Goal: Check status: Check status

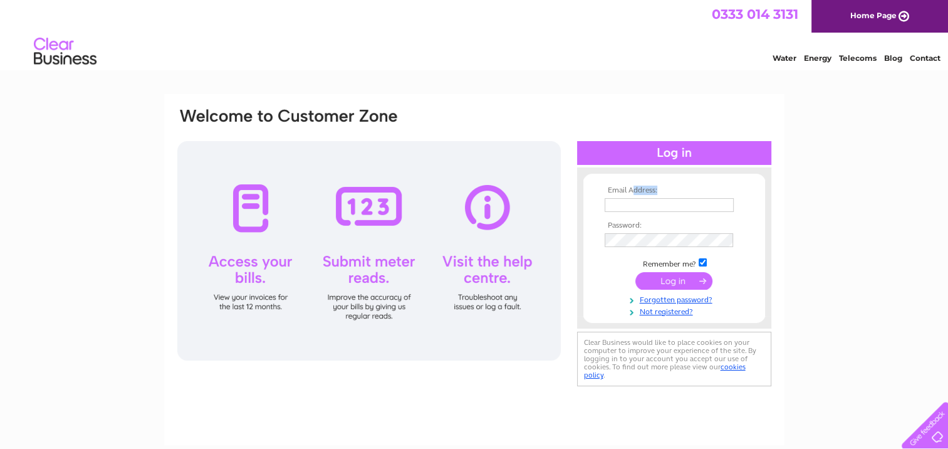
drag, startPoint x: 631, startPoint y: 190, endPoint x: 634, endPoint y: 201, distance: 11.1
click at [634, 201] on tbody "Email Address: Password: Remember me? Forgotten password?" at bounding box center [674, 251] width 145 height 130
click at [634, 201] on input "text" at bounding box center [670, 205] width 130 height 15
type input "[EMAIL_ADDRESS][DOMAIN_NAME]"
click at [675, 285] on input "submit" at bounding box center [673, 282] width 77 height 18
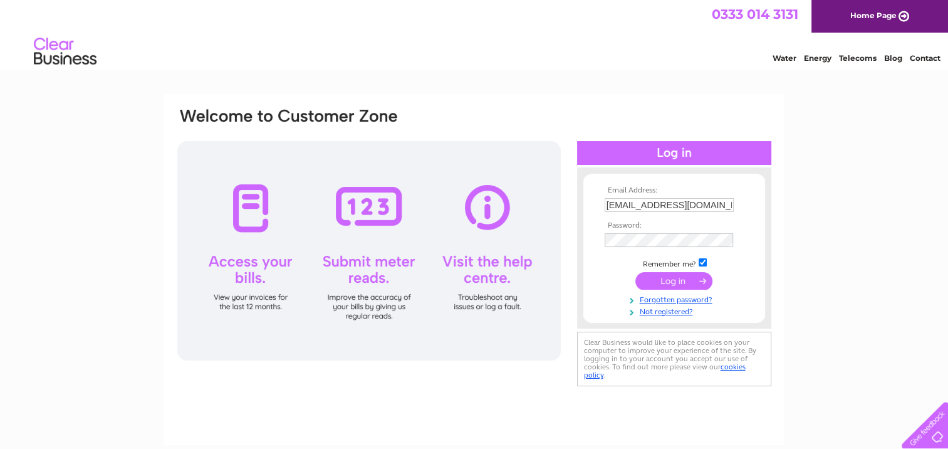
click at [675, 275] on input "submit" at bounding box center [673, 281] width 77 height 18
click at [677, 278] on input "submit" at bounding box center [673, 281] width 77 height 18
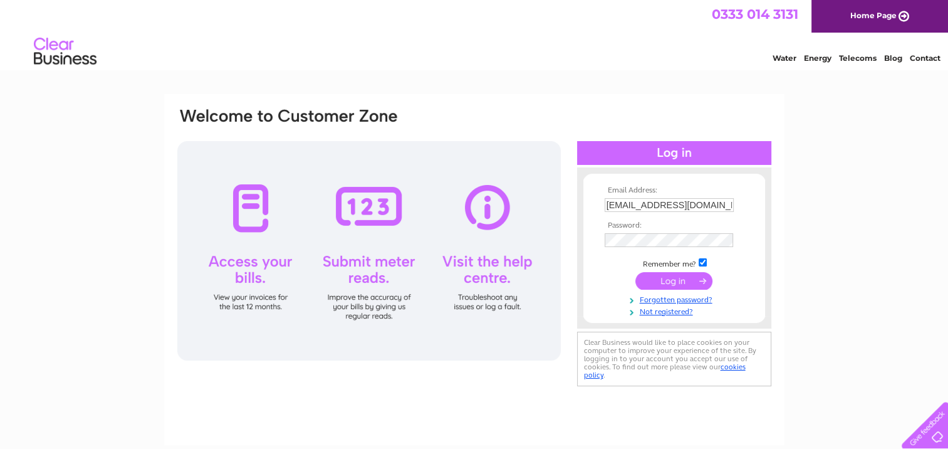
click at [677, 278] on input "submit" at bounding box center [673, 281] width 77 height 18
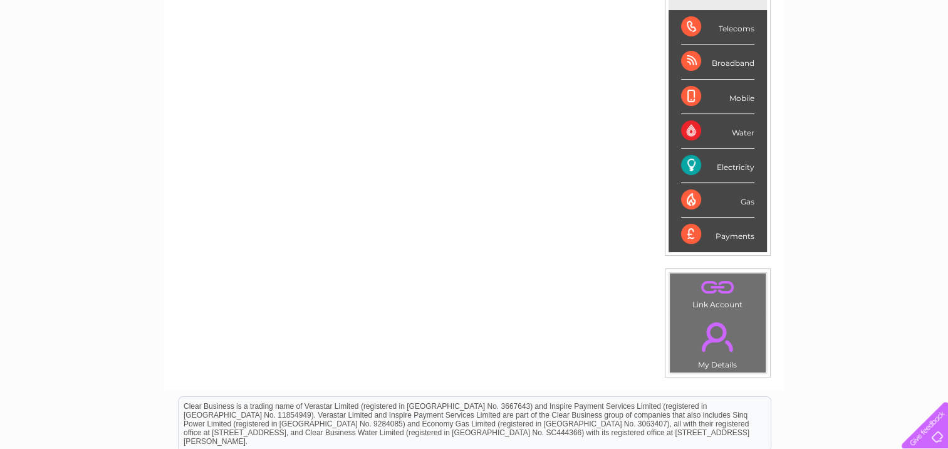
scroll to position [195, 0]
click at [690, 240] on div "Payments" at bounding box center [717, 234] width 73 height 34
click at [732, 235] on div "Payments" at bounding box center [717, 234] width 73 height 34
drag, startPoint x: 732, startPoint y: 235, endPoint x: 691, endPoint y: 235, distance: 40.7
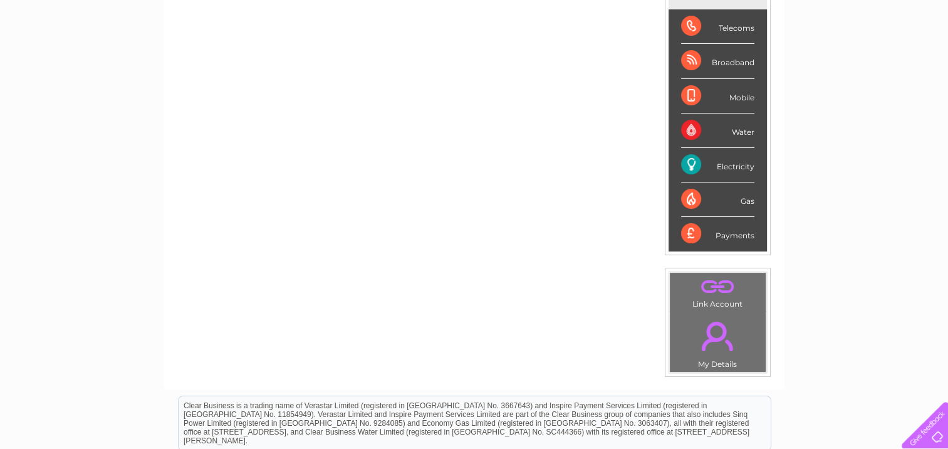
click at [691, 235] on div "Payments" at bounding box center [717, 234] width 73 height 34
drag, startPoint x: 691, startPoint y: 235, endPoint x: 839, endPoint y: 253, distance: 148.9
click at [839, 253] on div "My Clear Business Login Details My Details My Preferences Link Account My Accou…" at bounding box center [474, 251] width 948 height 704
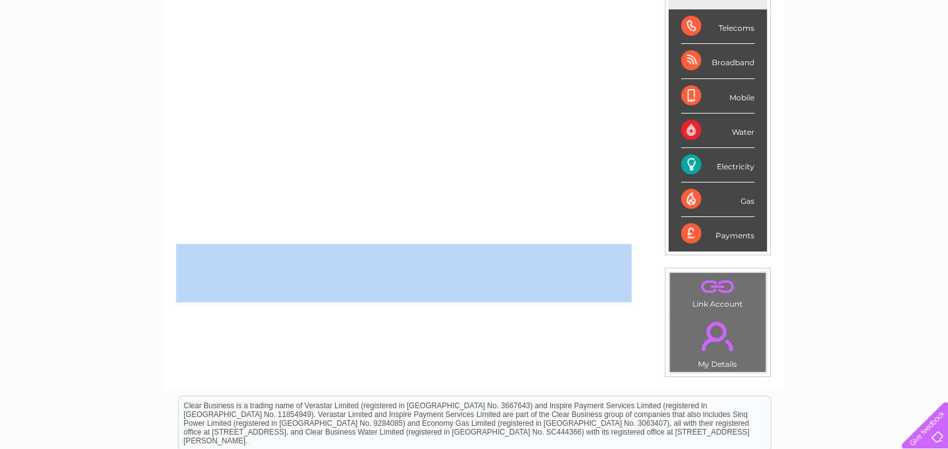
click at [839, 253] on div "My Clear Business Login Details My Details My Preferences Link Account My Accou…" at bounding box center [474, 251] width 948 height 704
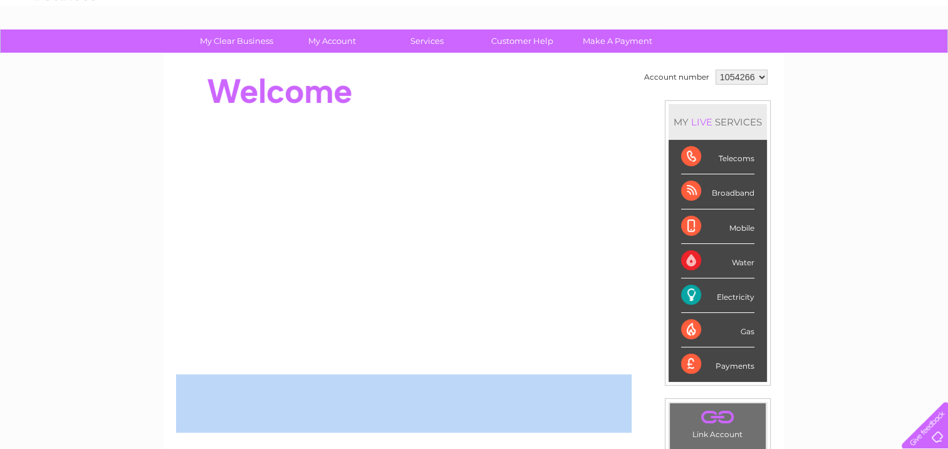
scroll to position [63, 0]
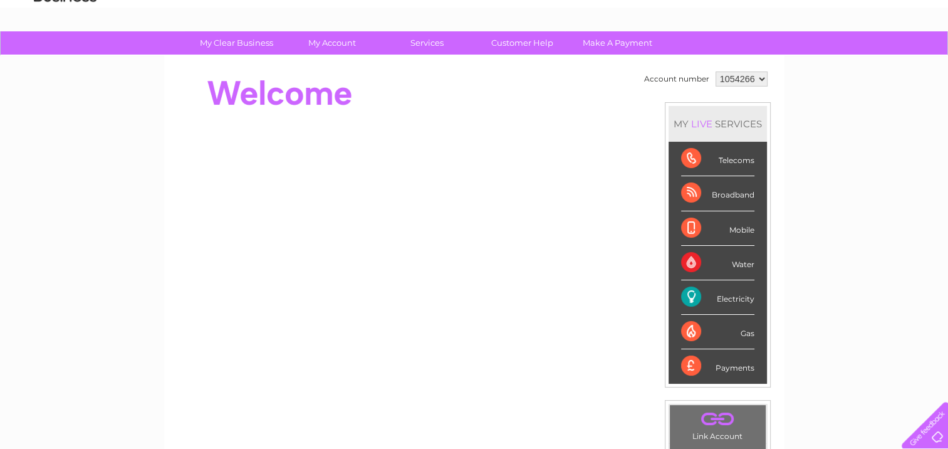
click at [685, 155] on div "Telecoms" at bounding box center [717, 159] width 73 height 34
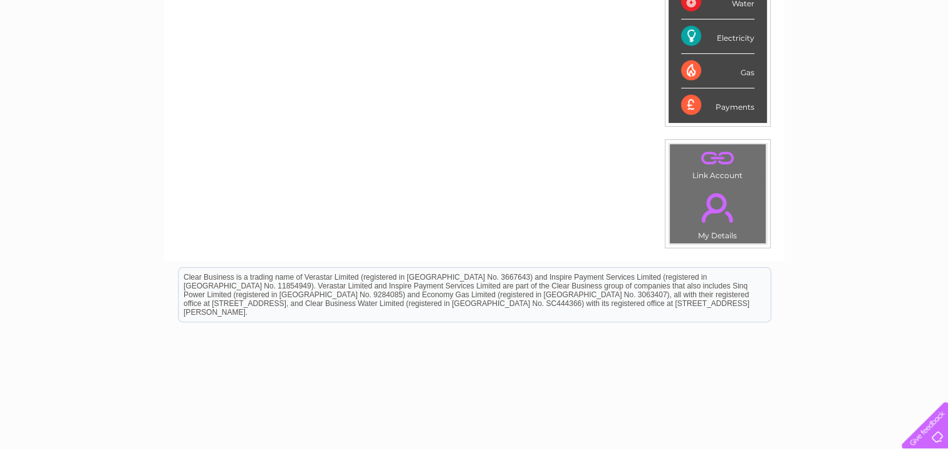
scroll to position [323, 0]
click at [721, 225] on link "." at bounding box center [718, 207] width 90 height 44
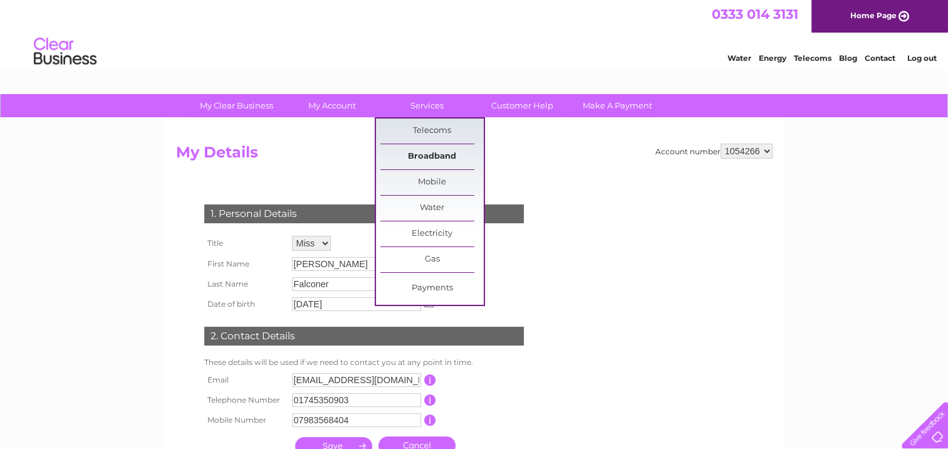
click at [439, 150] on link "Broadband" at bounding box center [431, 156] width 103 height 25
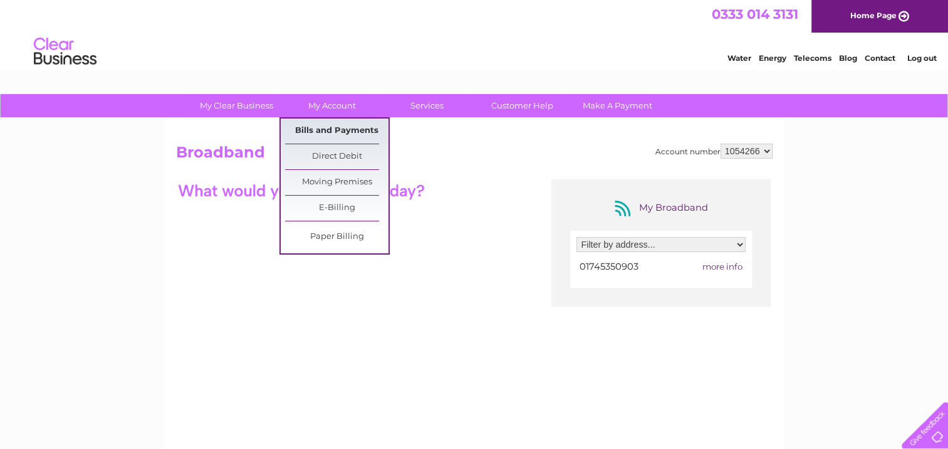
click at [331, 128] on link "Bills and Payments" at bounding box center [336, 130] width 103 height 25
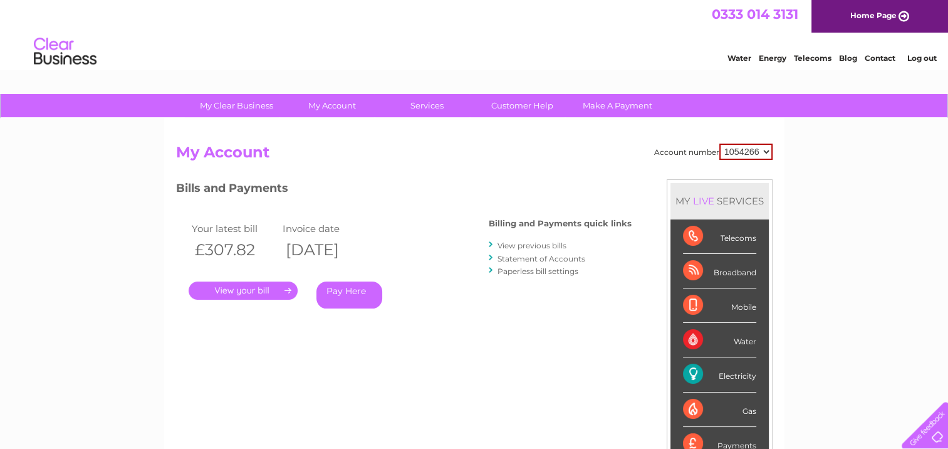
click at [331, 128] on div "Account number 1054266 My Account MY LIVE SERVICES Telecoms Broadband Mobile Wa…" at bounding box center [474, 325] width 620 height 415
click at [543, 243] on link "View previous bills" at bounding box center [531, 245] width 69 height 9
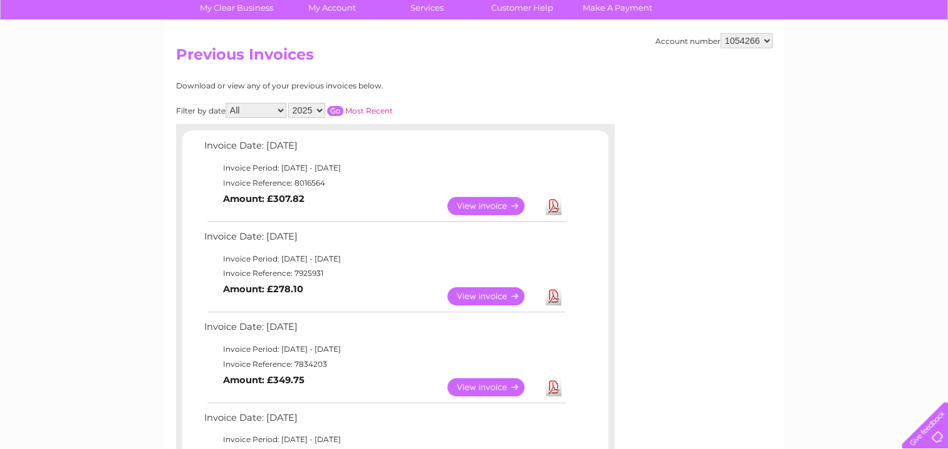
scroll to position [105, 0]
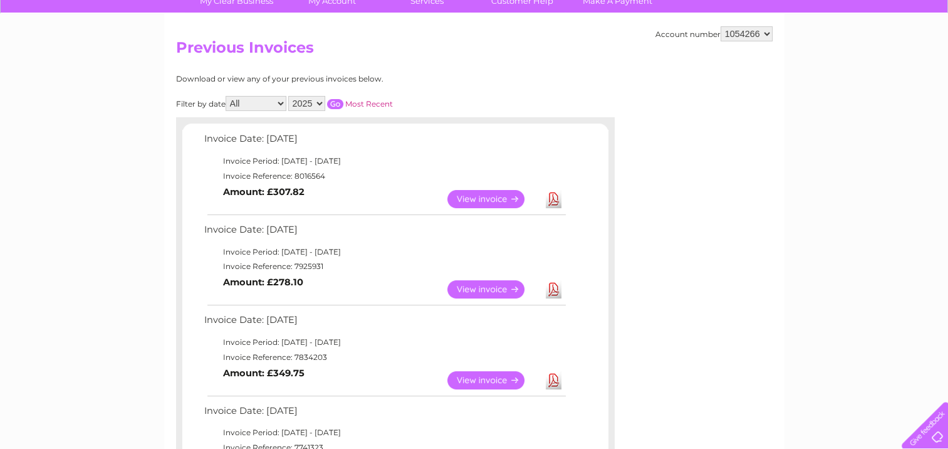
click at [318, 105] on select "2025 2024 2023 2022" at bounding box center [306, 103] width 37 height 15
select select "2024"
click at [289, 96] on select "2025 2024 2023 2022" at bounding box center [306, 103] width 37 height 15
click at [338, 101] on input "button" at bounding box center [335, 104] width 16 height 10
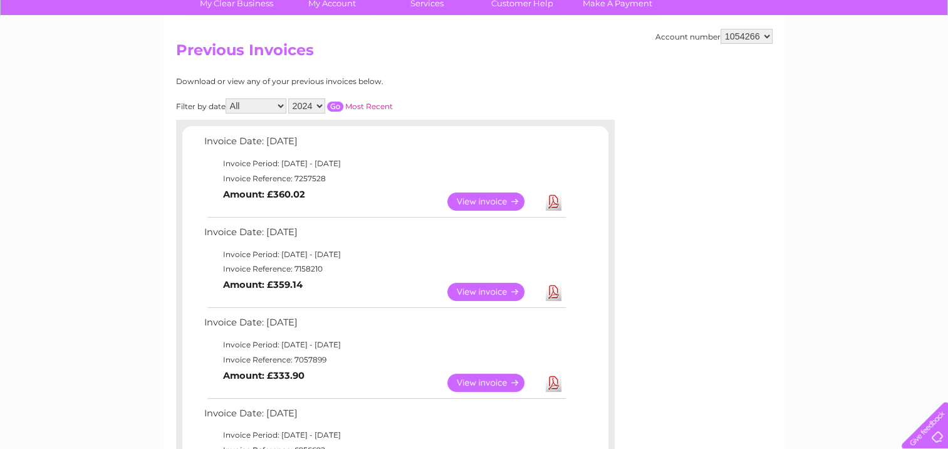
scroll to position [101, 0]
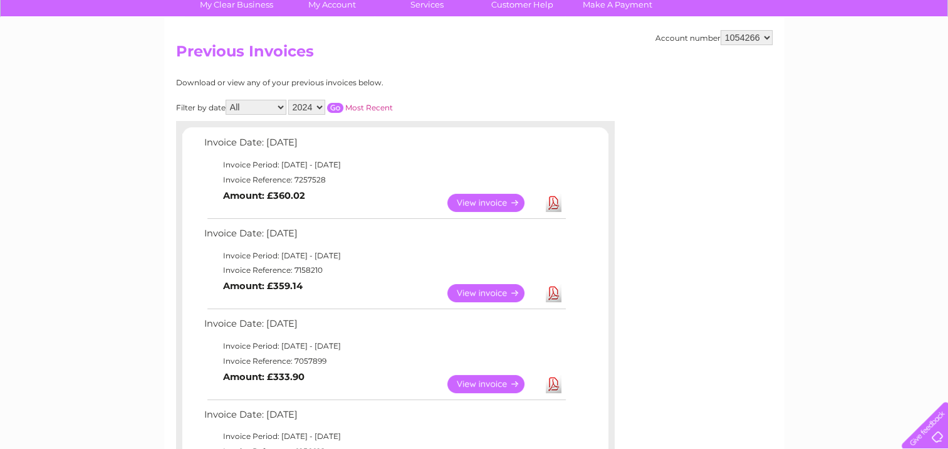
click at [327, 103] on input "button" at bounding box center [335, 108] width 16 height 10
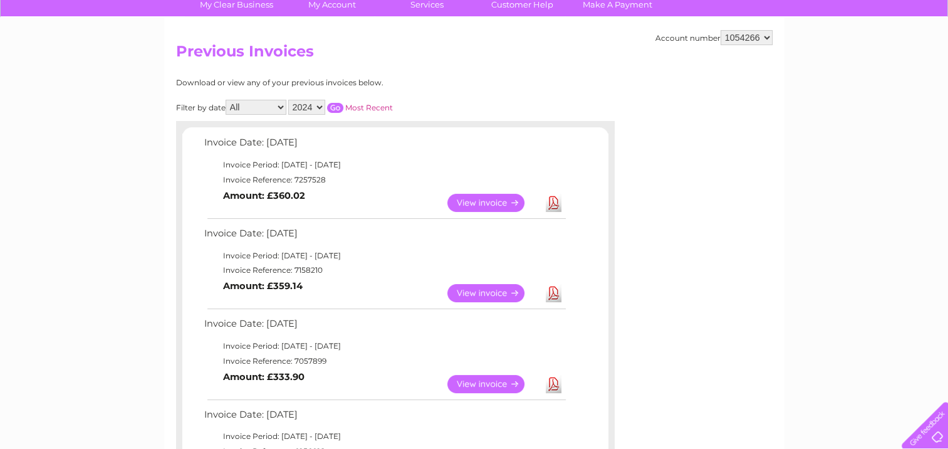
click at [327, 103] on input "button" at bounding box center [335, 108] width 16 height 10
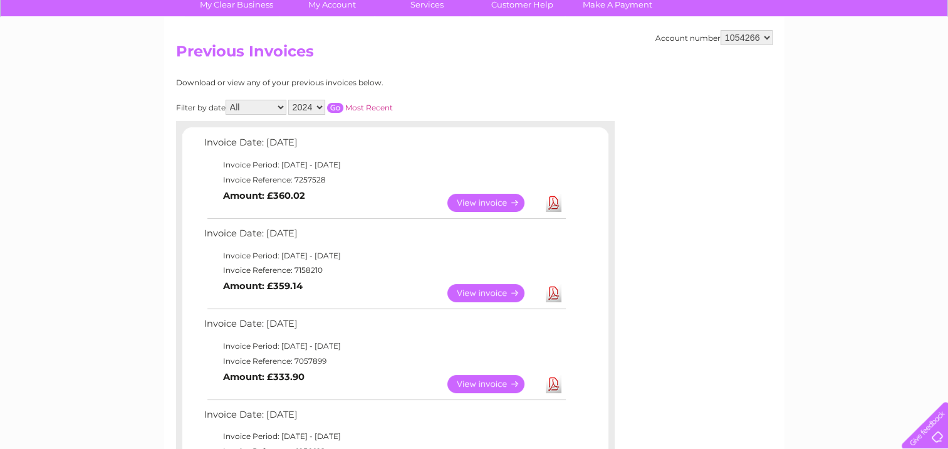
click at [327, 103] on input "button" at bounding box center [335, 108] width 16 height 10
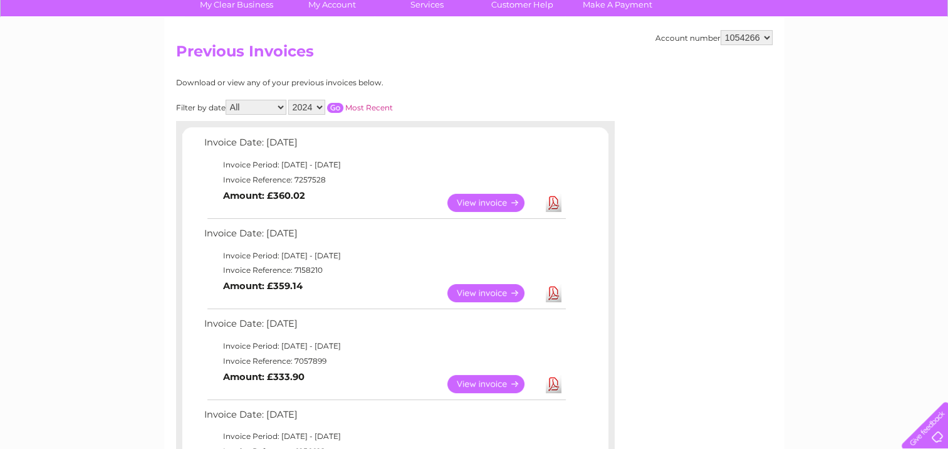
click at [327, 103] on input "button" at bounding box center [335, 108] width 16 height 10
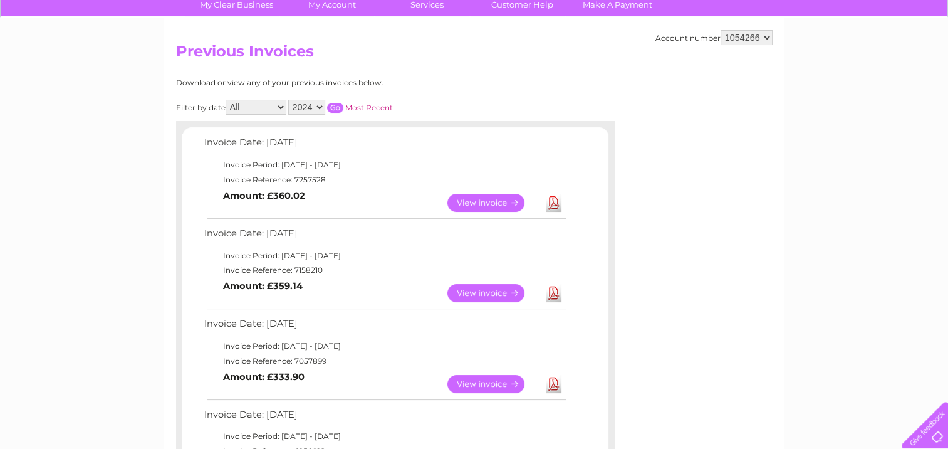
click at [327, 103] on input "button" at bounding box center [335, 108] width 16 height 10
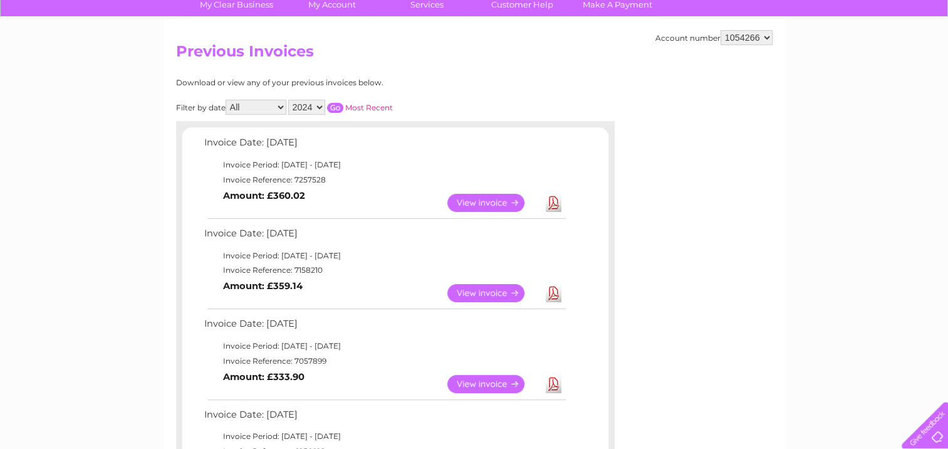
click at [327, 103] on input "button" at bounding box center [335, 108] width 16 height 10
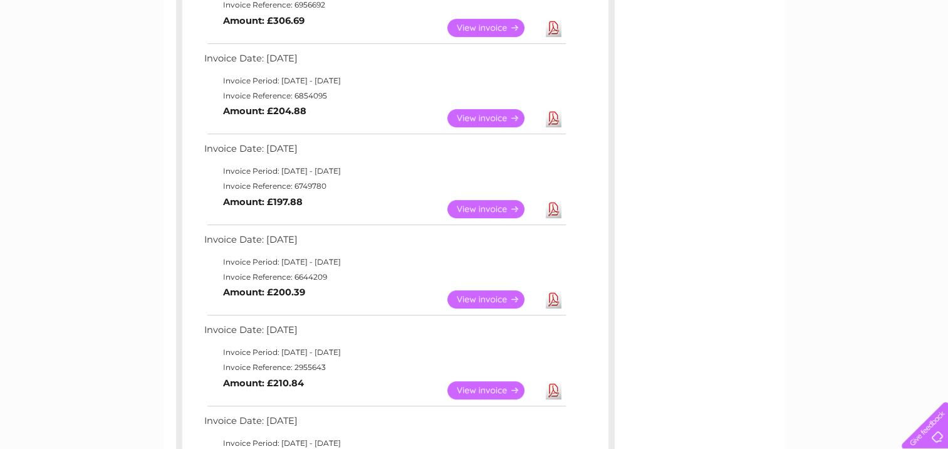
scroll to position [526, 0]
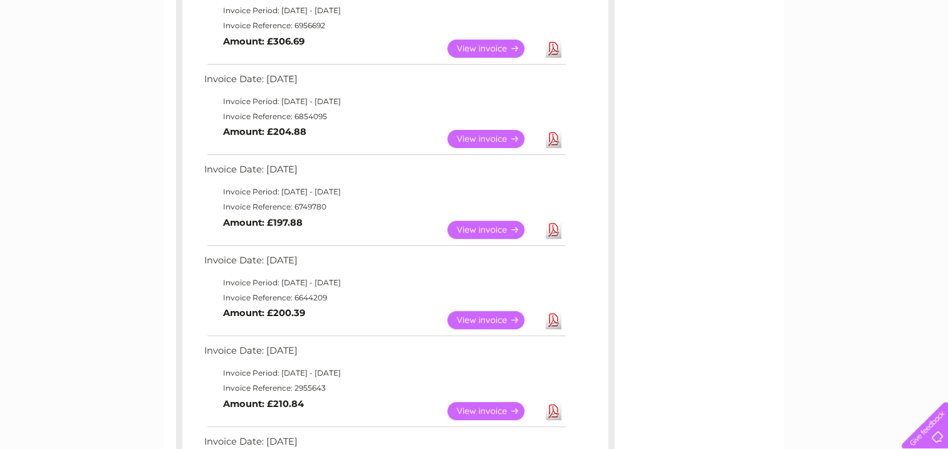
click at [497, 325] on link "View" at bounding box center [493, 320] width 92 height 18
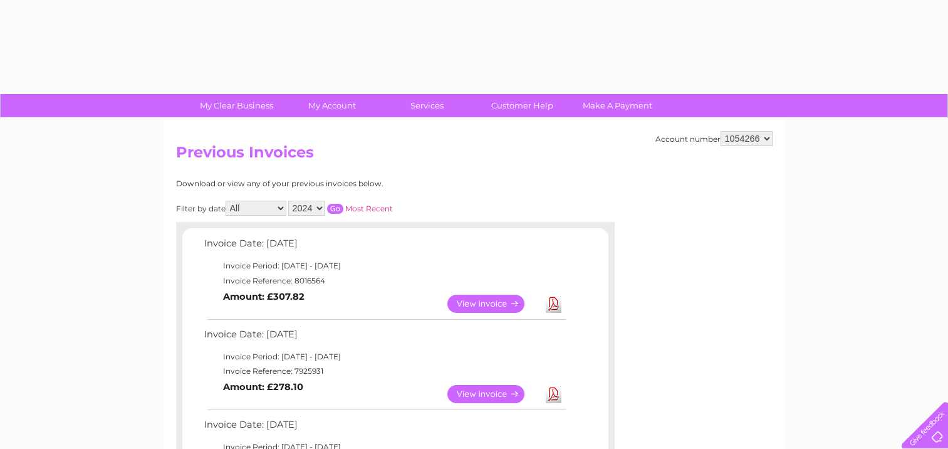
select select "2024"
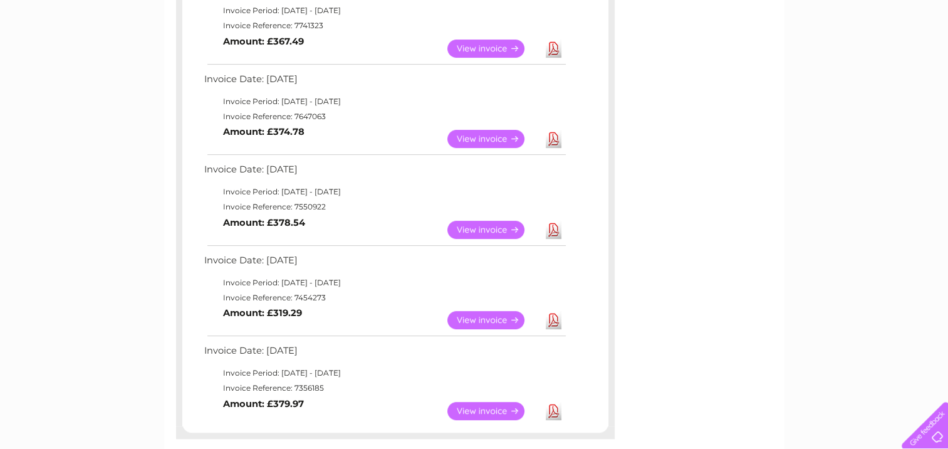
click at [481, 276] on td "Invoice Period: [DATE] - [DATE]" at bounding box center [384, 282] width 367 height 15
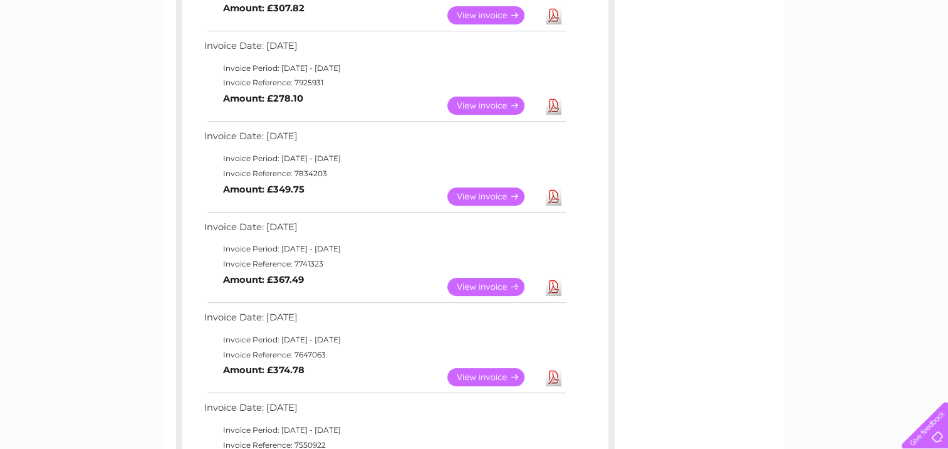
scroll to position [283, 0]
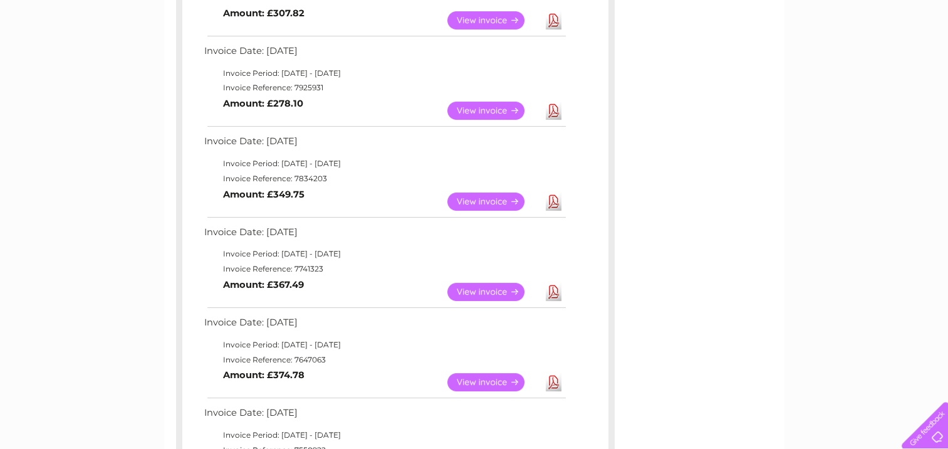
click at [505, 112] on link "View" at bounding box center [493, 111] width 92 height 18
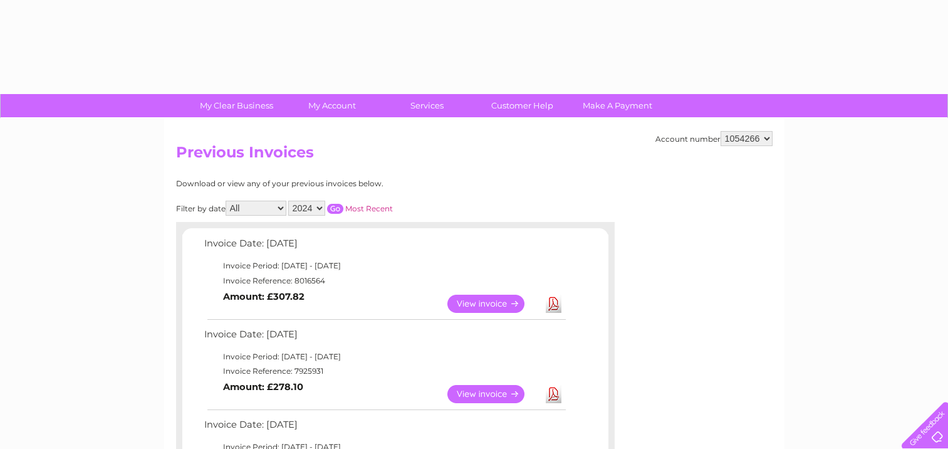
select select "2024"
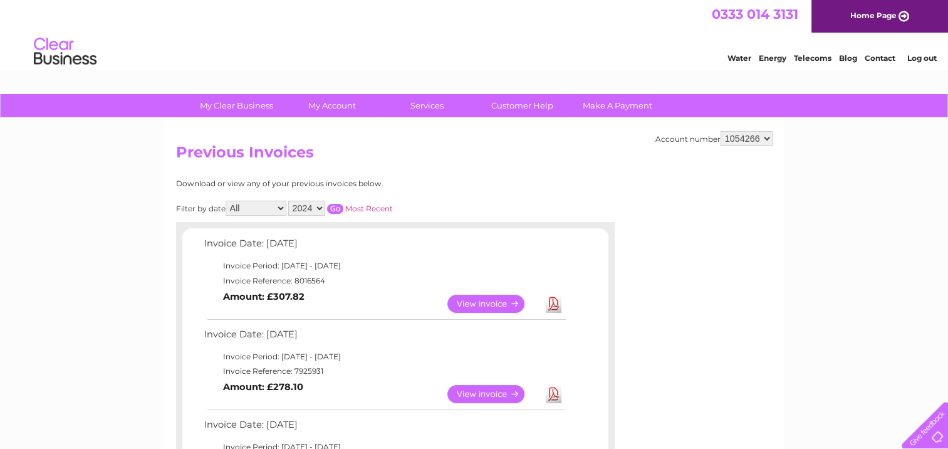
click at [334, 206] on input "button" at bounding box center [335, 209] width 16 height 10
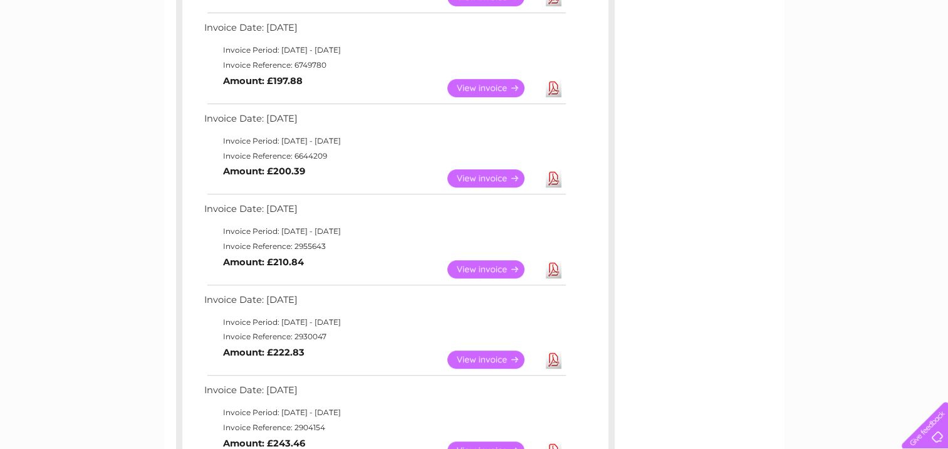
scroll to position [667, 0]
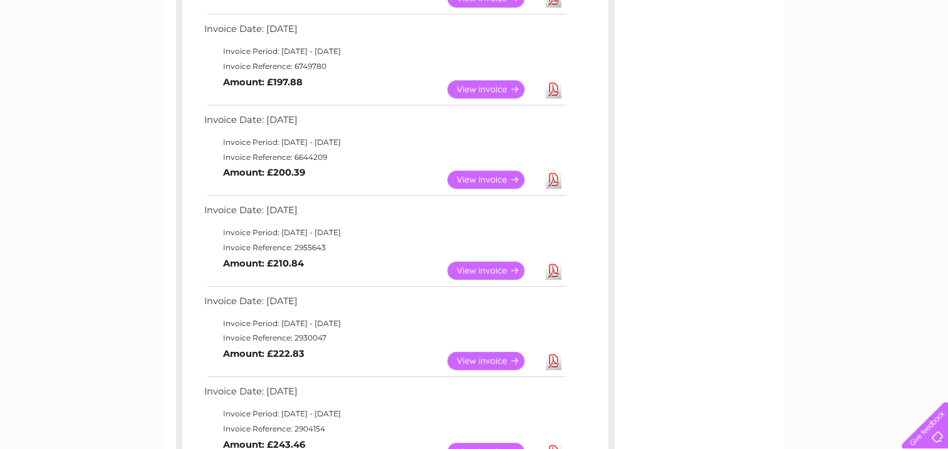
click at [482, 177] on link "View" at bounding box center [493, 179] width 92 height 18
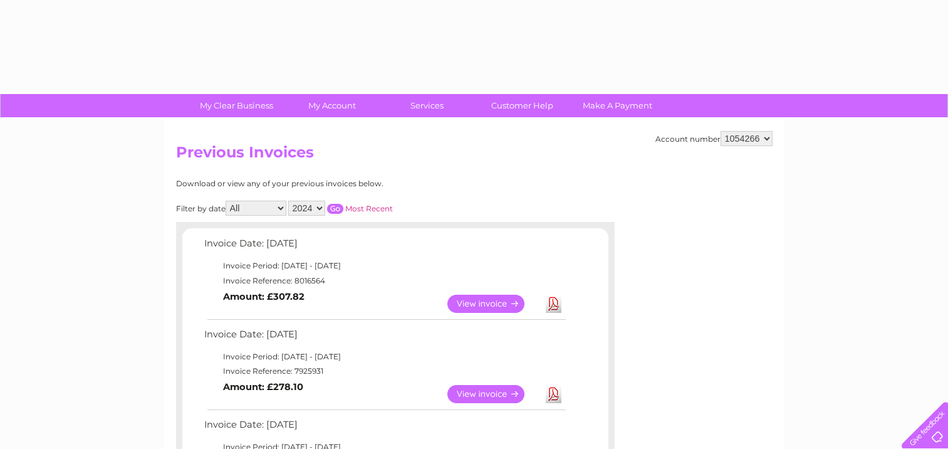
select select "2024"
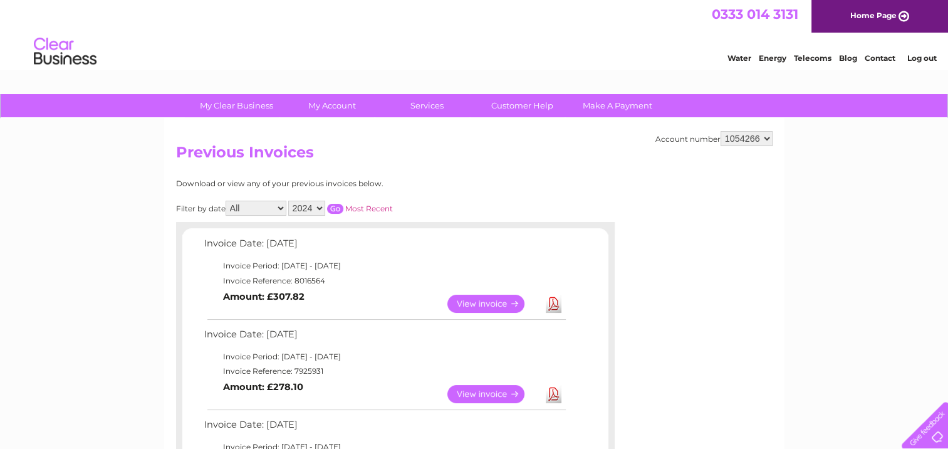
click at [281, 209] on select "All January February March April May June July August September October Novembe…" at bounding box center [256, 208] width 61 height 15
click at [338, 208] on input "button" at bounding box center [335, 209] width 16 height 10
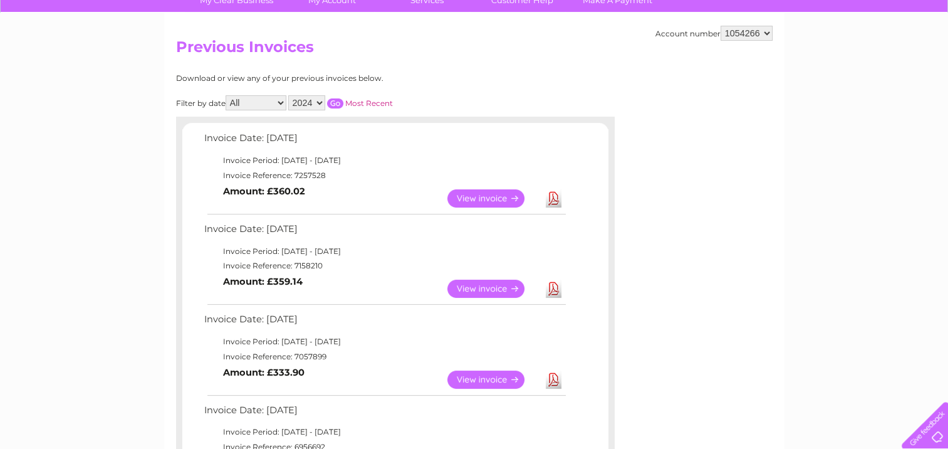
scroll to position [107, 0]
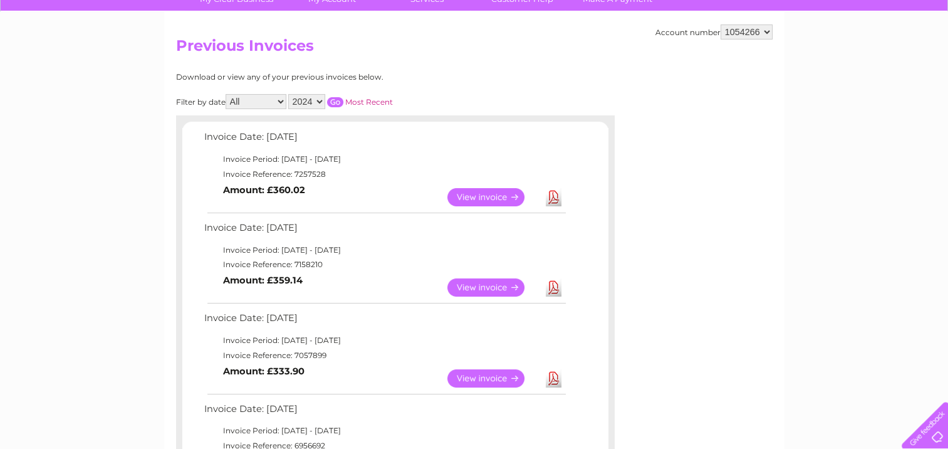
click at [482, 193] on link "View" at bounding box center [493, 197] width 92 height 18
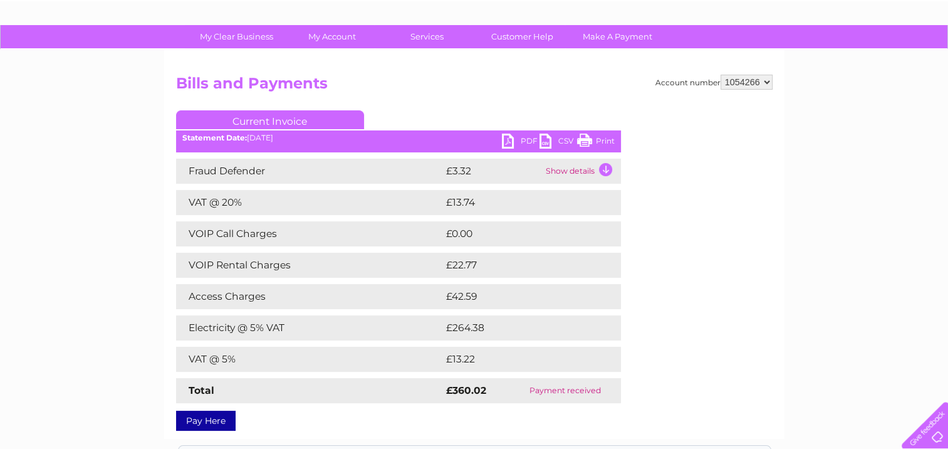
scroll to position [70, 0]
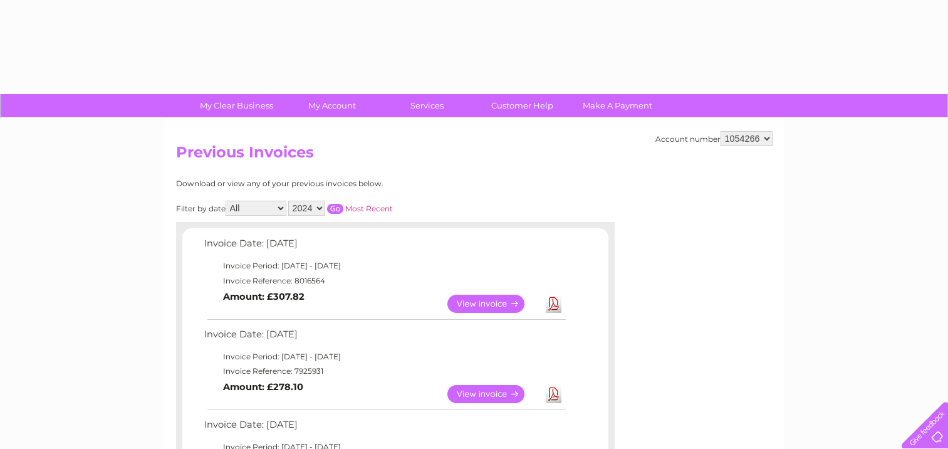
select select "2024"
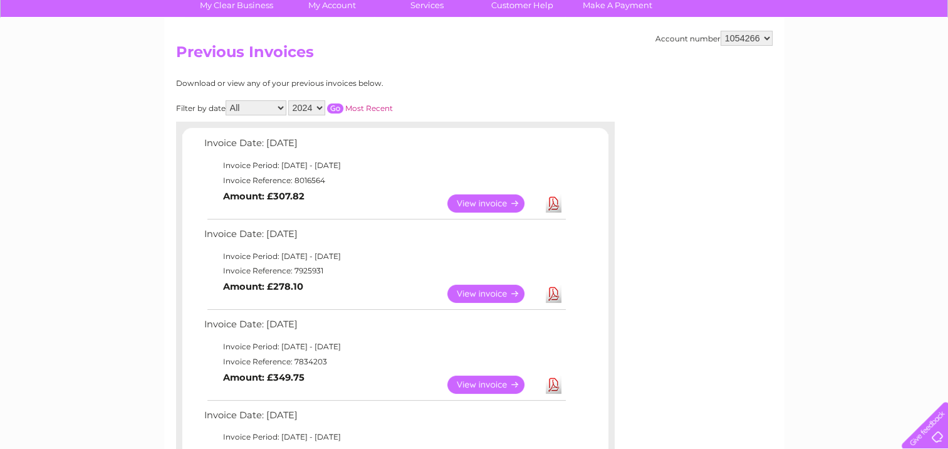
click at [338, 108] on input "button" at bounding box center [335, 108] width 16 height 10
click at [503, 295] on link "View" at bounding box center [493, 293] width 92 height 18
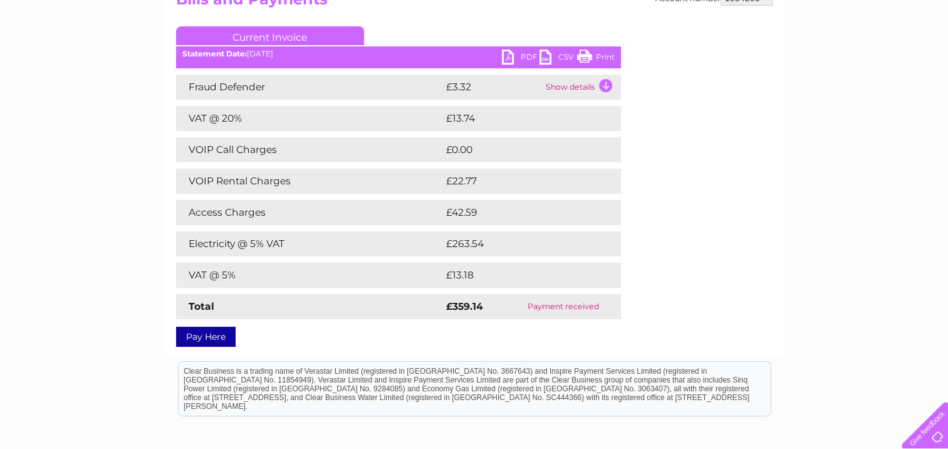
scroll to position [157, 0]
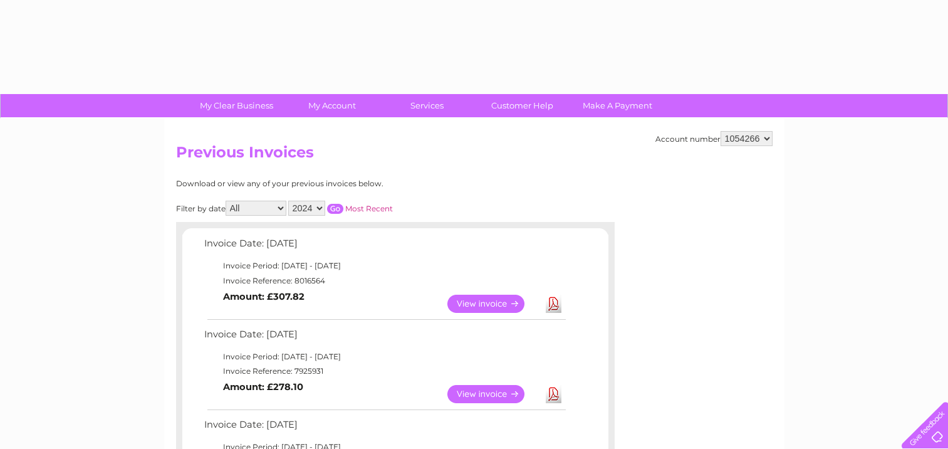
select select "2024"
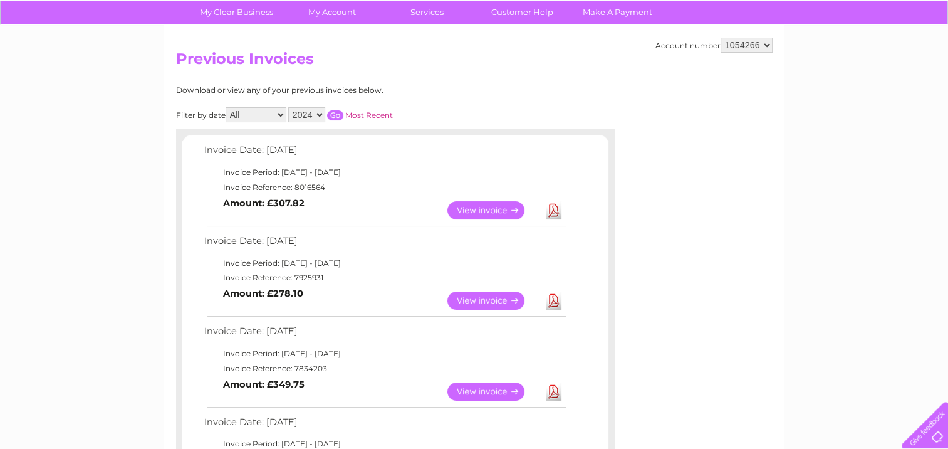
click at [339, 113] on input "button" at bounding box center [335, 115] width 16 height 10
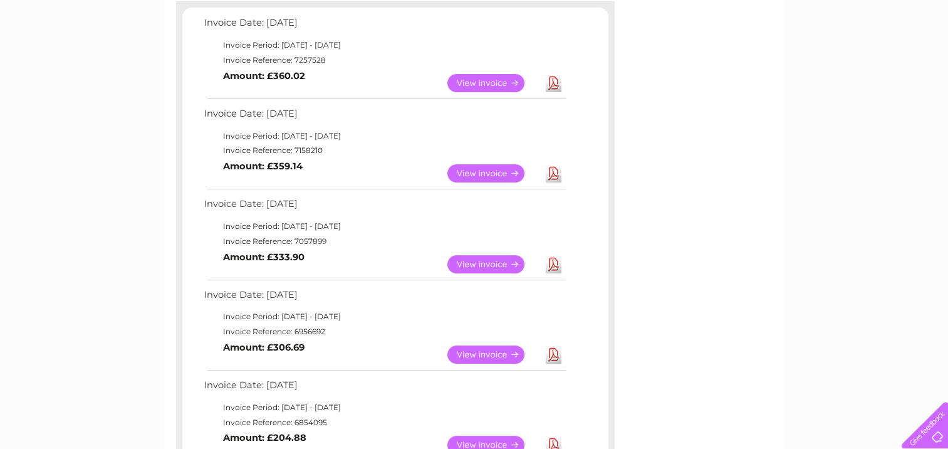
scroll to position [221, 0]
click at [501, 266] on link "View" at bounding box center [493, 263] width 92 height 18
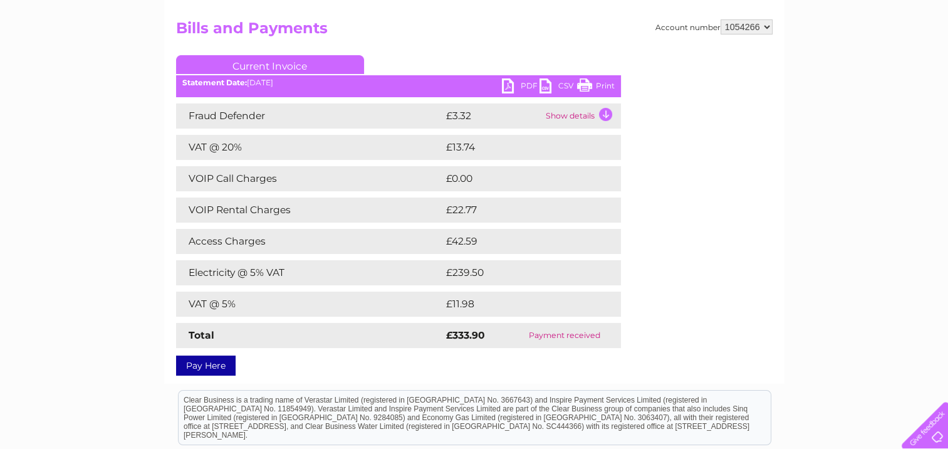
scroll to position [125, 0]
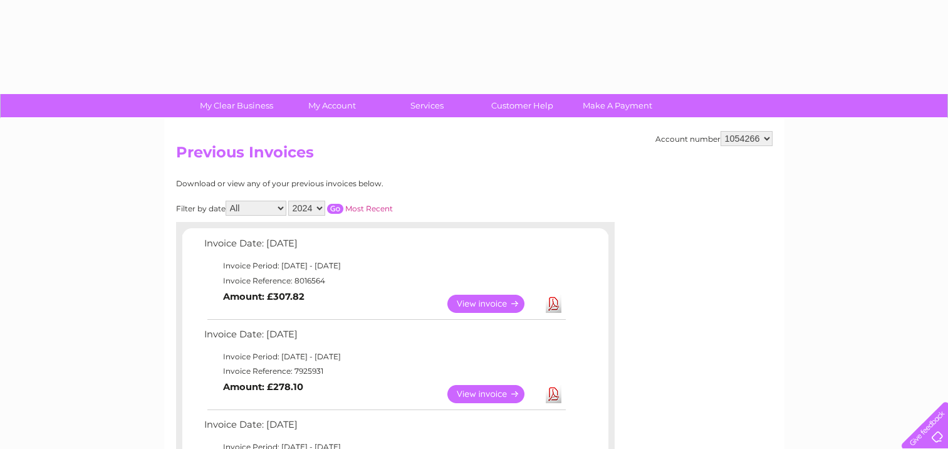
select select "2024"
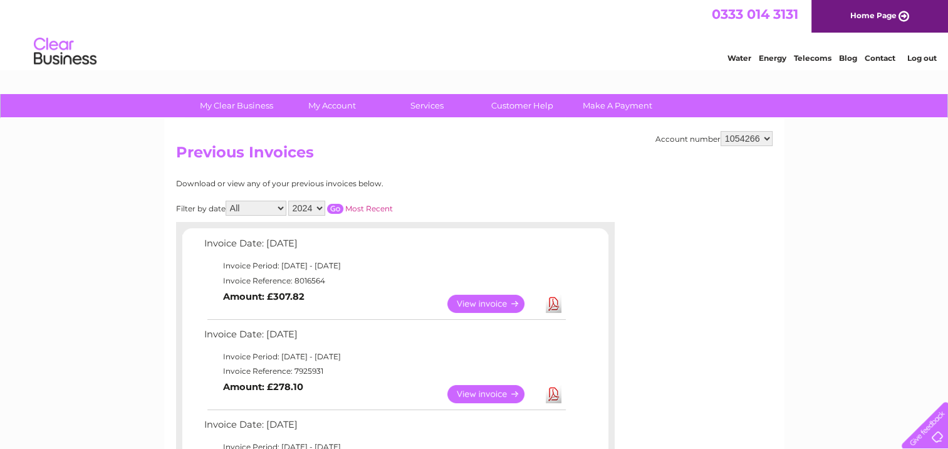
click at [333, 212] on input "button" at bounding box center [335, 209] width 16 height 10
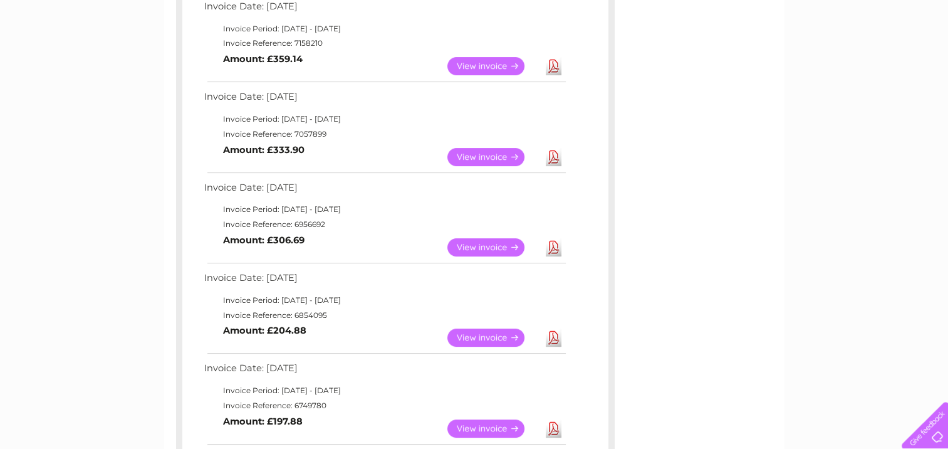
scroll to position [328, 0]
click at [484, 251] on link "View" at bounding box center [493, 246] width 92 height 18
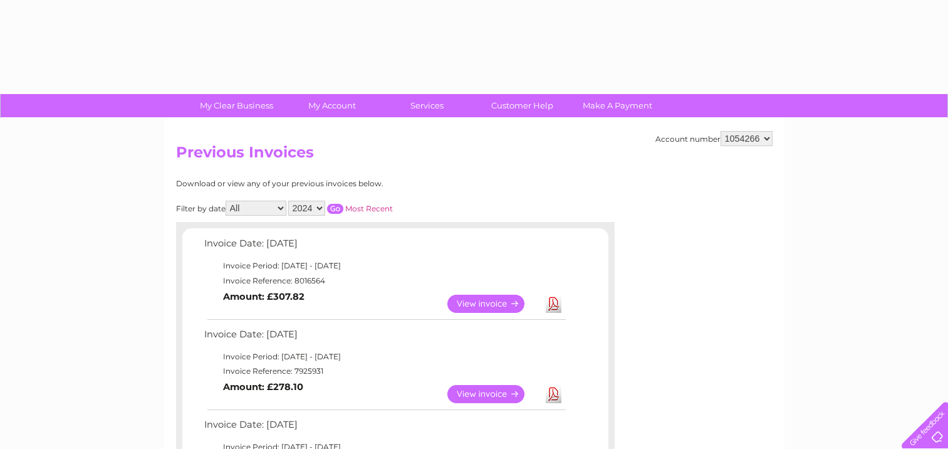
select select "2024"
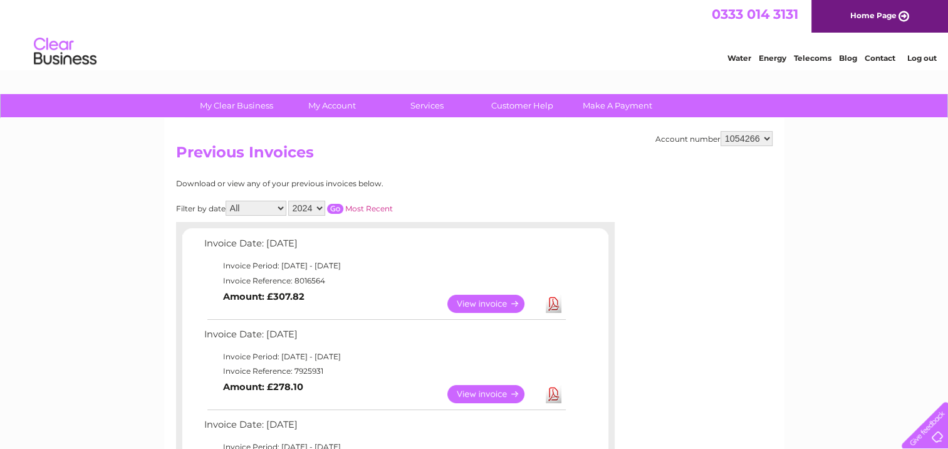
click at [336, 208] on input "button" at bounding box center [335, 209] width 16 height 10
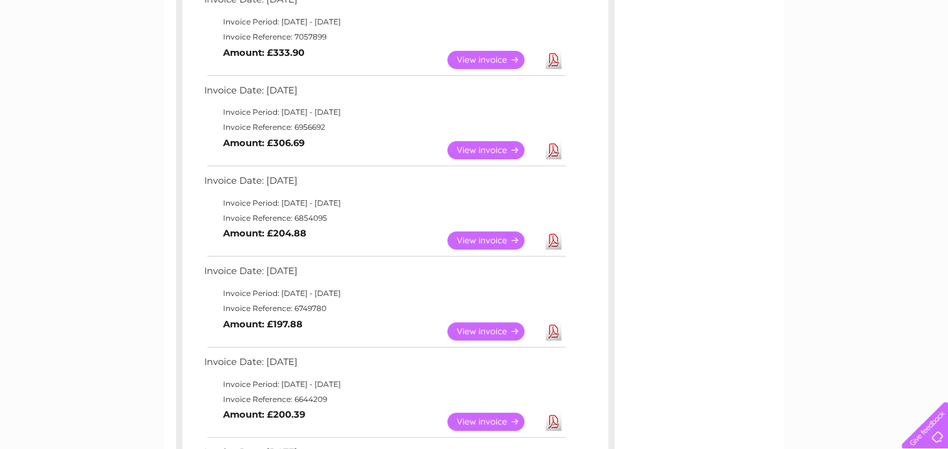
scroll to position [426, 0]
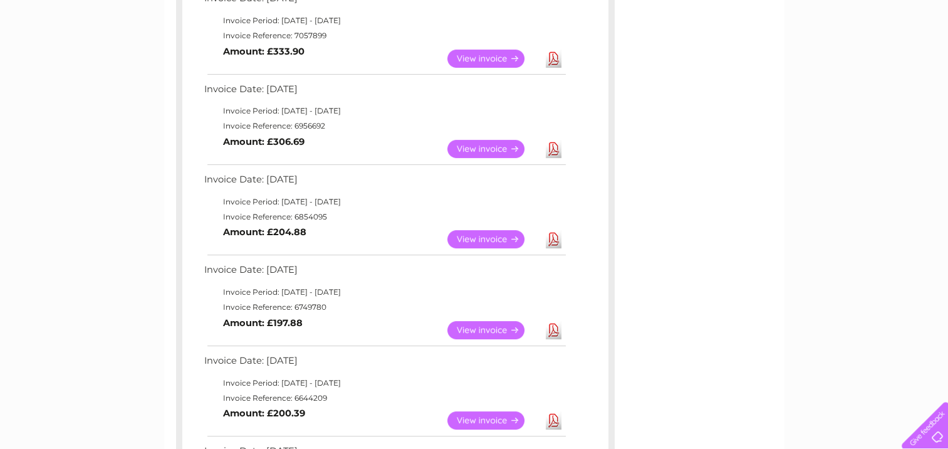
click at [487, 231] on link "View" at bounding box center [493, 239] width 92 height 18
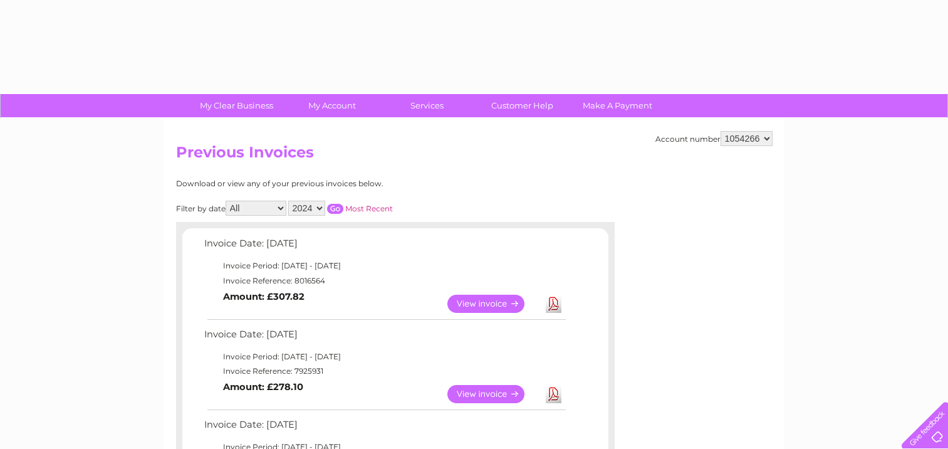
select select "2024"
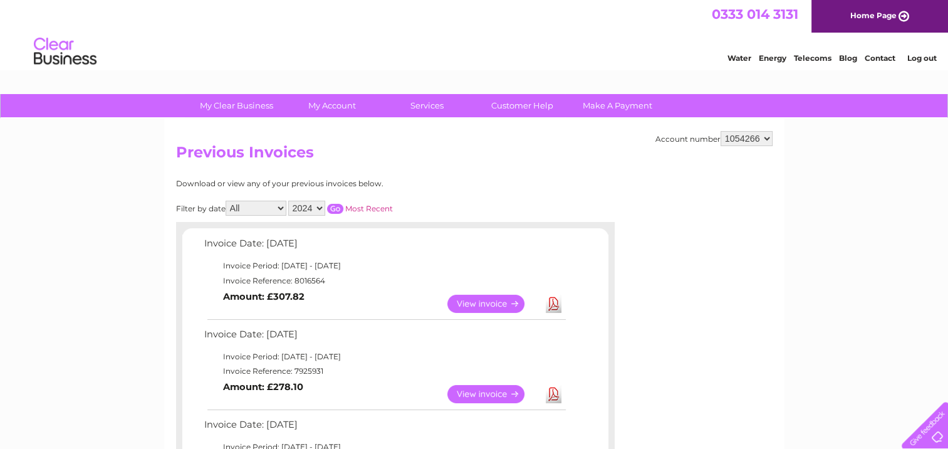
click at [336, 207] on input "button" at bounding box center [335, 209] width 16 height 10
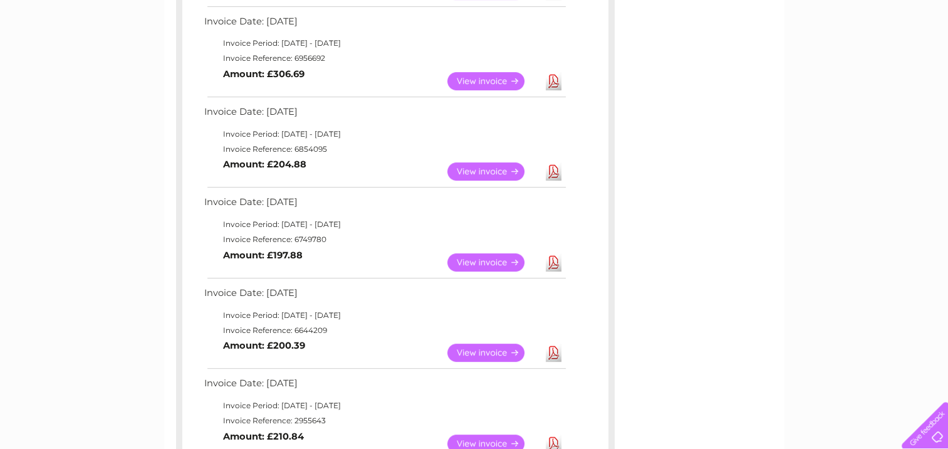
scroll to position [496, 0]
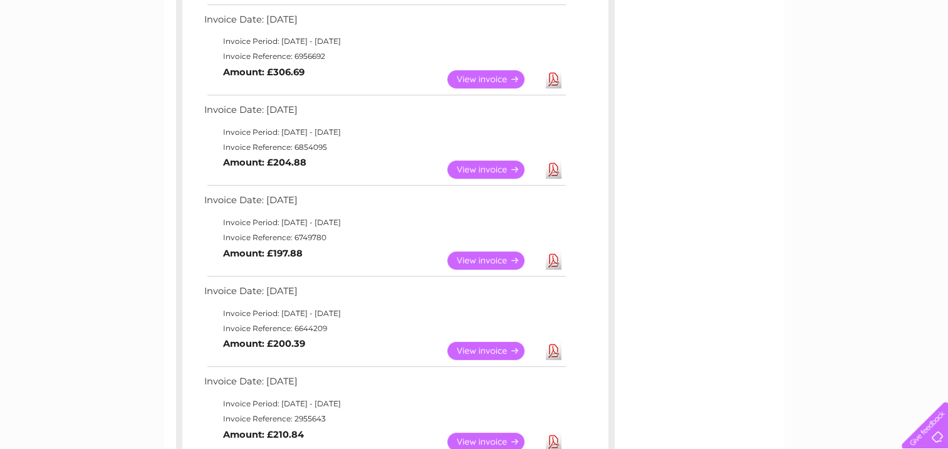
click at [480, 261] on link "View" at bounding box center [493, 260] width 92 height 18
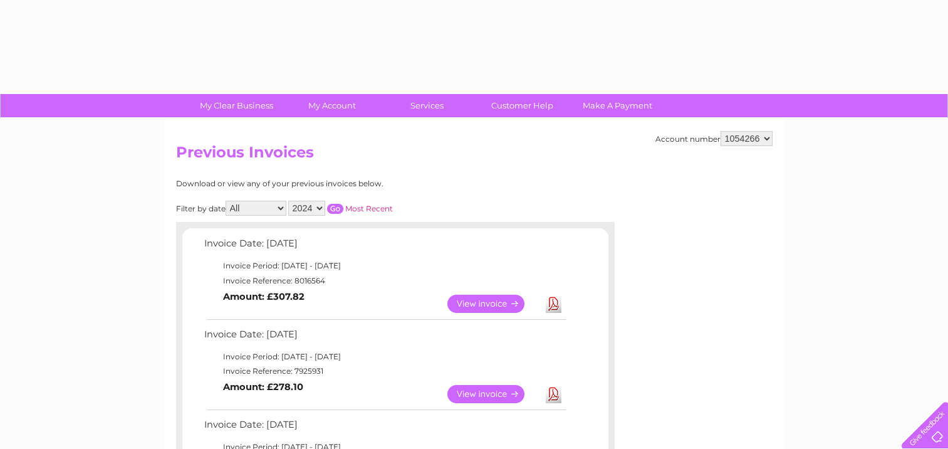
select select "2024"
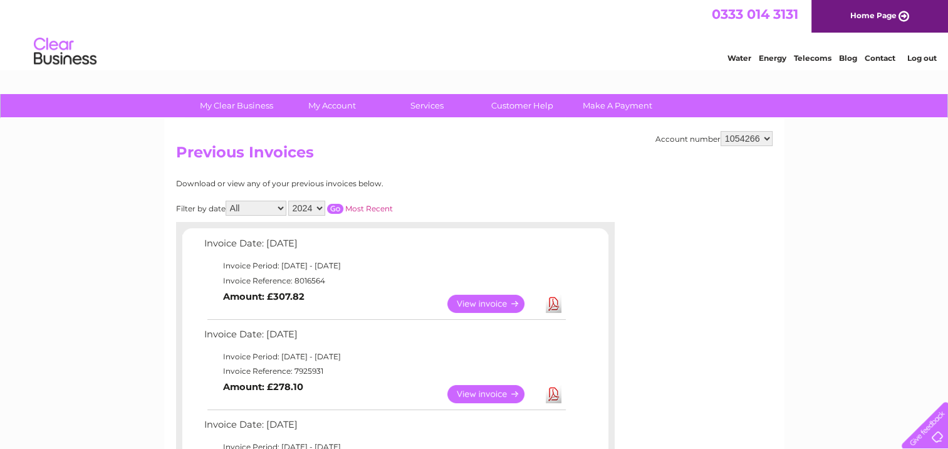
click at [333, 211] on input "button" at bounding box center [335, 209] width 16 height 10
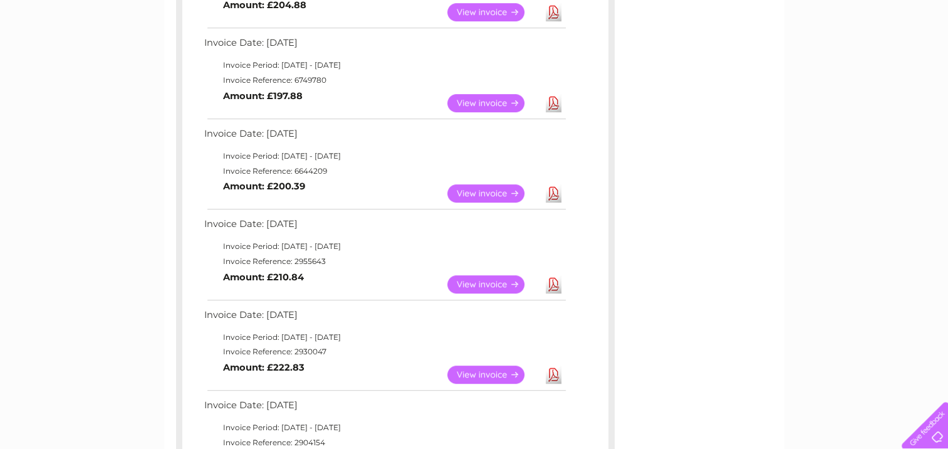
scroll to position [654, 0]
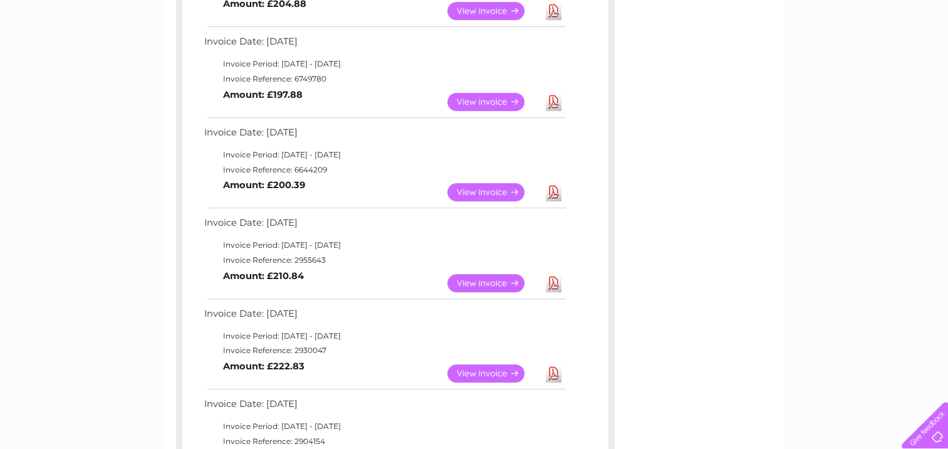
click at [489, 194] on link "View" at bounding box center [493, 192] width 92 height 18
